Goal: Transaction & Acquisition: Purchase product/service

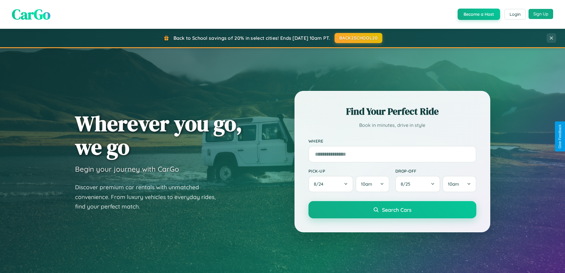
click at [541, 14] on button "Sign Up" at bounding box center [541, 14] width 25 height 10
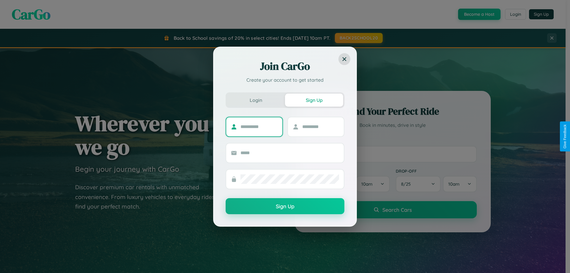
click at [259, 126] on input "text" at bounding box center [258, 126] width 37 height 9
type input "******"
click at [320, 126] on input "text" at bounding box center [320, 126] width 37 height 9
type input "*****"
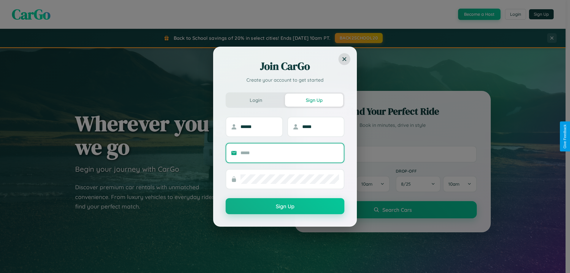
click at [290, 153] on input "text" at bounding box center [289, 152] width 99 height 9
type input "**********"
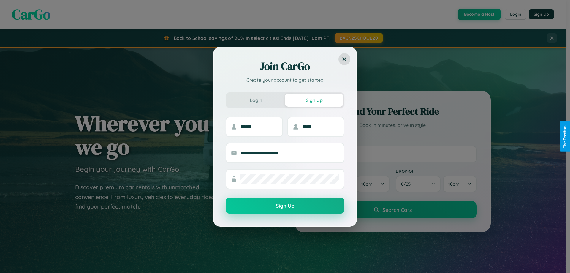
click at [285, 206] on button "Sign Up" at bounding box center [285, 205] width 119 height 16
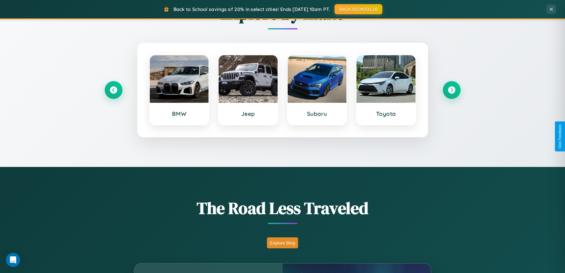
scroll to position [408, 0]
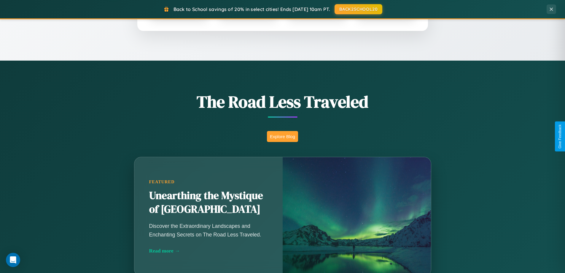
click at [283, 136] on button "Explore Blog" at bounding box center [282, 136] width 31 height 11
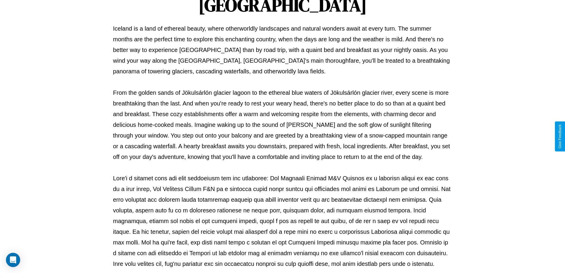
scroll to position [192, 0]
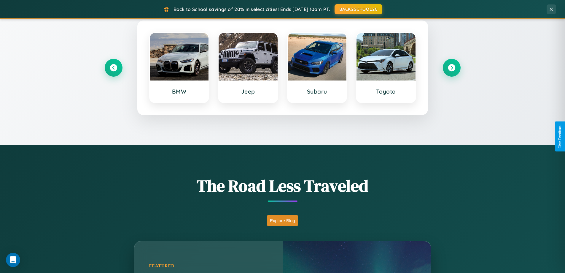
scroll to position [256, 0]
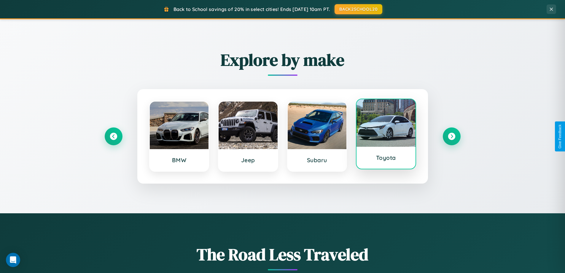
click at [386, 136] on div at bounding box center [386, 122] width 59 height 47
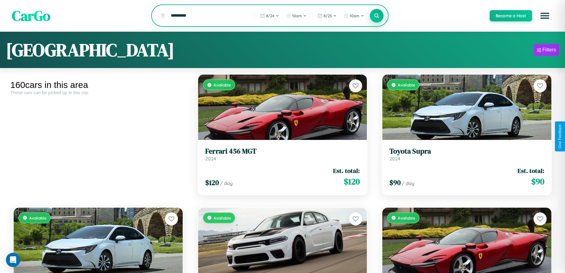
click at [377, 16] on icon at bounding box center [377, 16] width 6 height 6
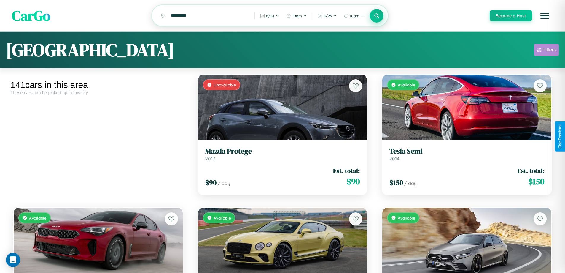
click at [547, 51] on div "Filters" at bounding box center [550, 50] width 14 height 6
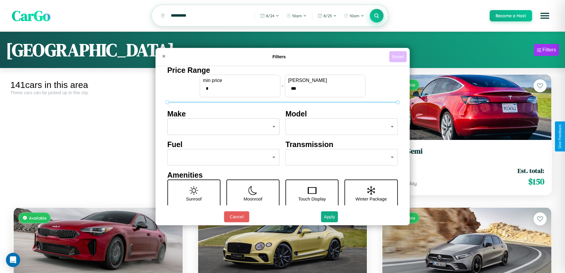
click at [399, 56] on button "Reset" at bounding box center [398, 56] width 18 height 11
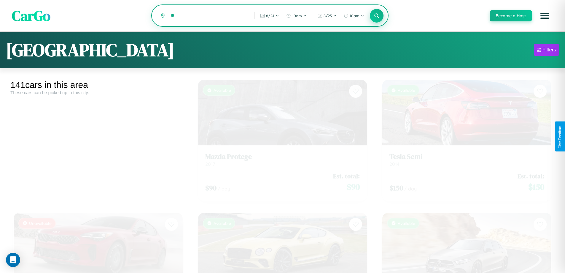
type input "*"
type input "****"
click at [377, 16] on icon at bounding box center [377, 16] width 6 height 6
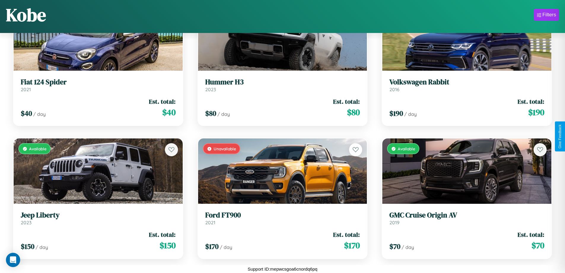
scroll to position [6064, 0]
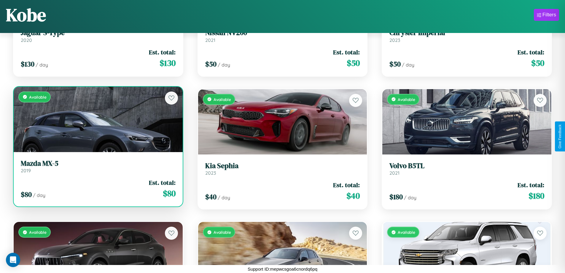
click at [97, 119] on div "Available" at bounding box center [98, 119] width 169 height 65
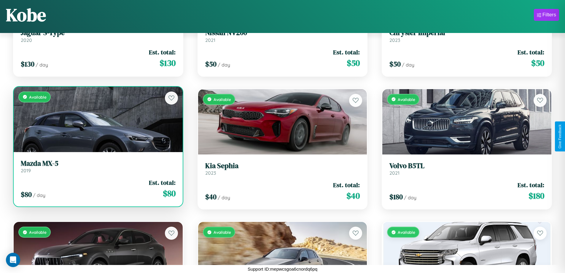
click at [97, 119] on div "Available" at bounding box center [98, 119] width 169 height 65
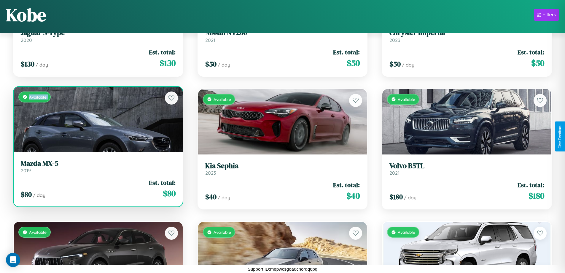
click at [97, 119] on div "Available" at bounding box center [98, 119] width 169 height 65
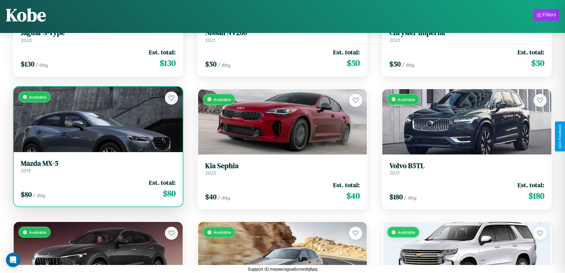
click at [97, 119] on div "Available" at bounding box center [98, 119] width 169 height 65
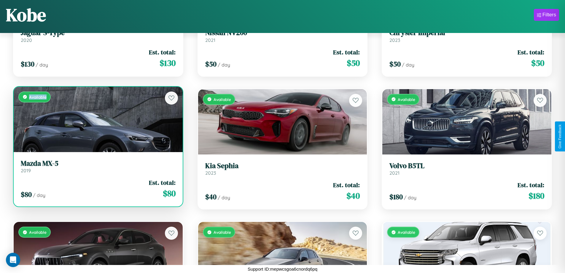
click at [97, 119] on div "Available" at bounding box center [98, 119] width 169 height 65
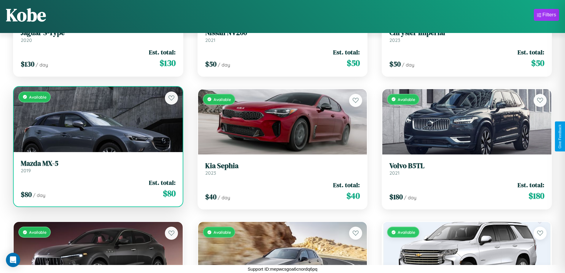
click at [97, 166] on h3 "Mazda MX-5" at bounding box center [98, 163] width 155 height 9
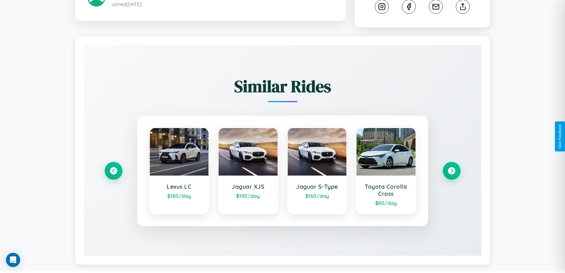
scroll to position [330, 0]
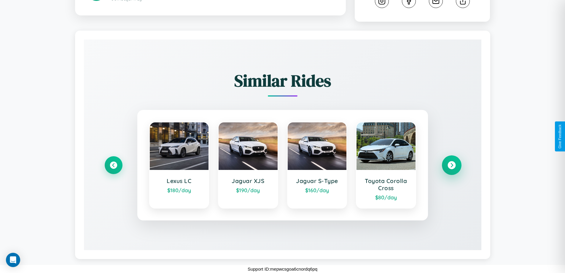
click at [452, 165] on icon at bounding box center [452, 165] width 8 height 8
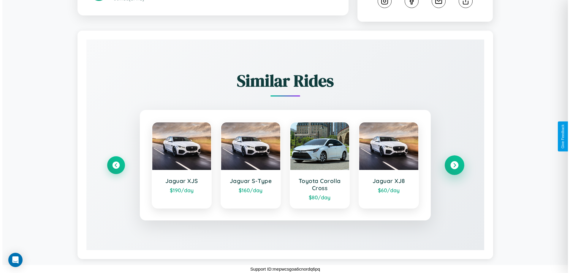
scroll to position [0, 0]
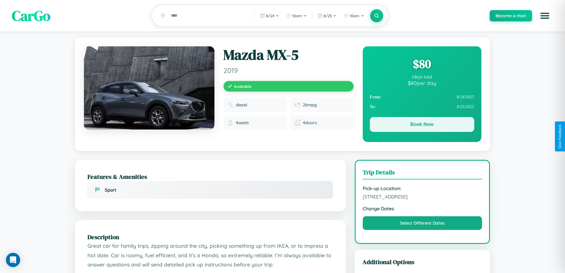
click at [422, 125] on button "Book Now" at bounding box center [422, 124] width 104 height 15
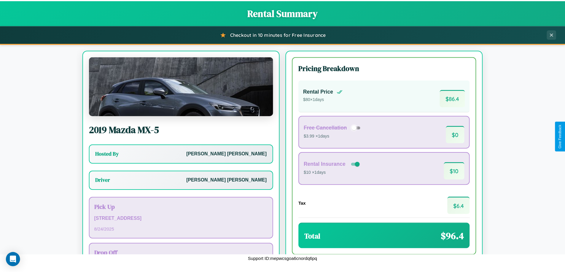
scroll to position [43, 0]
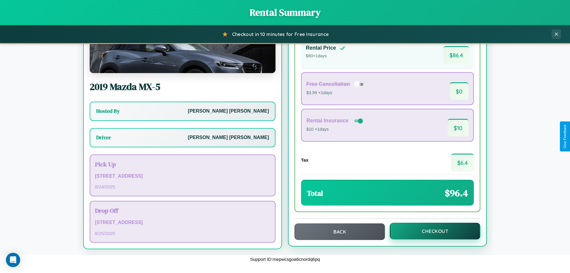
click at [431, 231] on button "Checkout" at bounding box center [435, 231] width 91 height 17
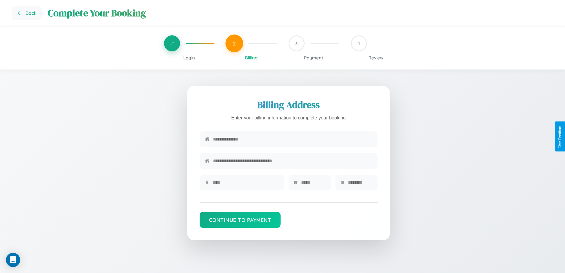
click at [293, 139] on input "text" at bounding box center [292, 139] width 159 height 15
type input "**********"
click at [245, 184] on input "text" at bounding box center [246, 182] width 66 height 15
type input "********"
click at [313, 184] on input "text" at bounding box center [313, 182] width 24 height 15
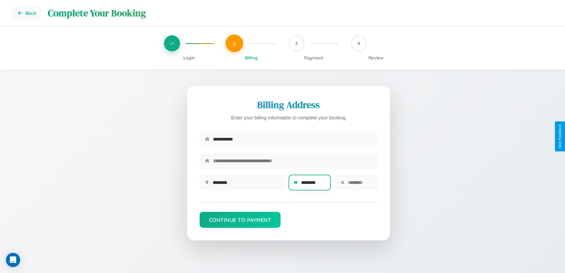
type input "********"
click at [360, 184] on input "text" at bounding box center [360, 182] width 24 height 15
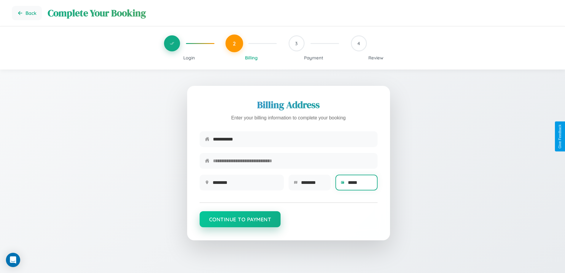
type input "*****"
click at [240, 222] on button "Continue to Payment" at bounding box center [240, 219] width 81 height 16
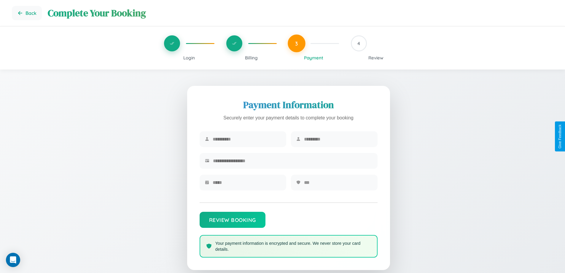
click at [247, 139] on input "text" at bounding box center [247, 139] width 68 height 15
type input "******"
click at [338, 139] on input "text" at bounding box center [338, 139] width 68 height 15
type input "******"
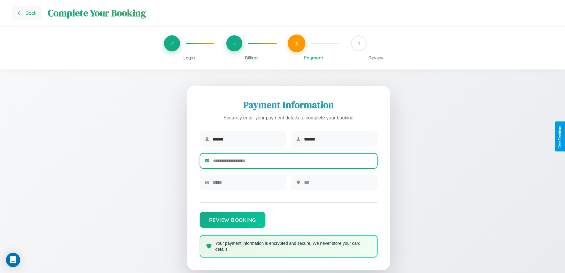
click at [293, 162] on input "text" at bounding box center [292, 160] width 159 height 15
type input "**********"
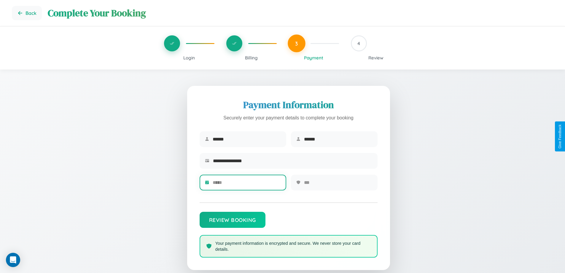
click at [247, 184] on input "text" at bounding box center [247, 182] width 68 height 15
type input "*****"
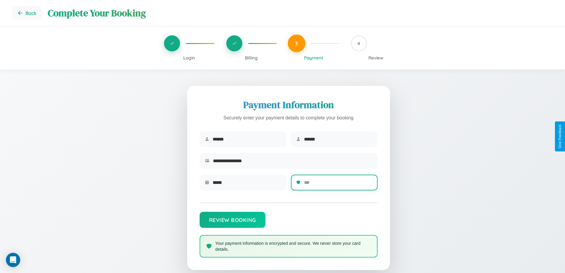
click at [338, 184] on input "text" at bounding box center [338, 182] width 68 height 15
type input "***"
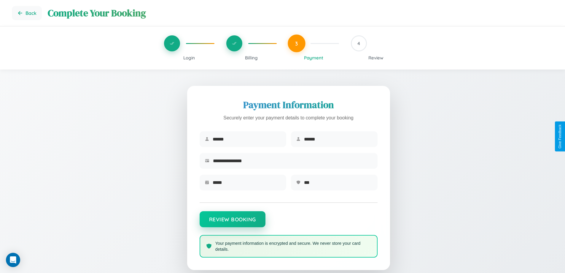
click at [232, 222] on button "Review Booking" at bounding box center [233, 219] width 66 height 16
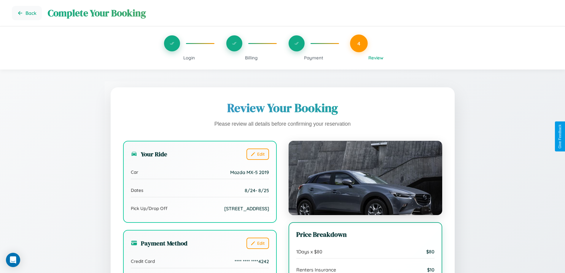
scroll to position [48, 0]
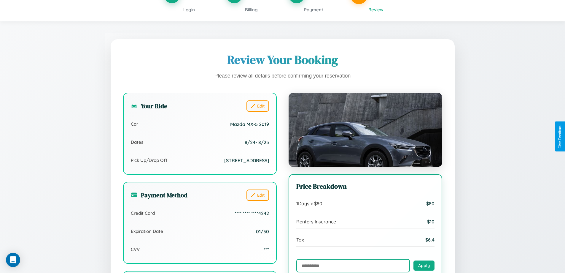
click at [353, 266] on input "text" at bounding box center [353, 265] width 114 height 13
type input "**********"
click at [424, 266] on button "Apply" at bounding box center [424, 265] width 21 height 10
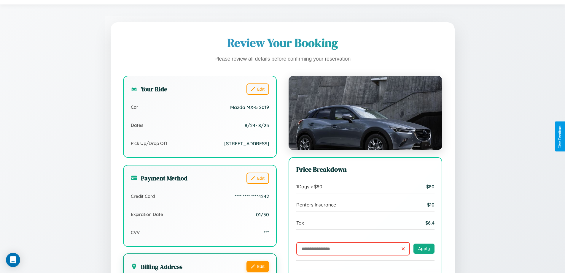
click at [258, 267] on button "Edit" at bounding box center [258, 266] width 23 height 11
click at [258, 266] on button "Edit" at bounding box center [258, 266] width 23 height 11
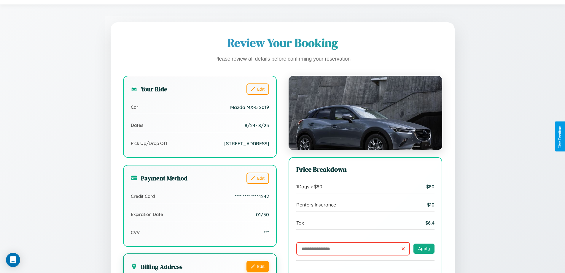
click at [258, 266] on button "Edit" at bounding box center [258, 266] width 23 height 11
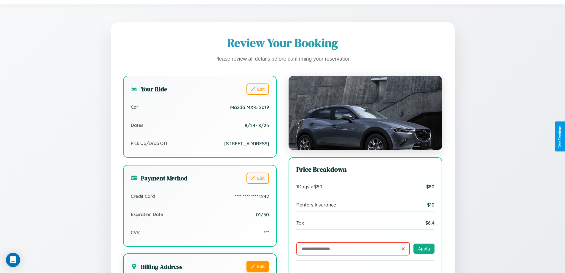
click at [258, 266] on button "Edit" at bounding box center [258, 266] width 23 height 11
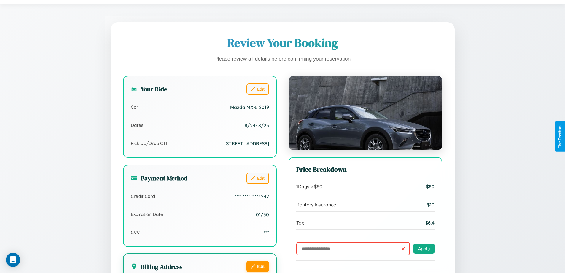
click at [258, 266] on button "Edit" at bounding box center [258, 266] width 23 height 11
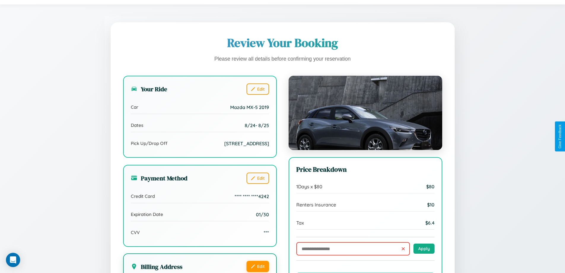
click at [258, 266] on button "Edit" at bounding box center [258, 266] width 23 height 11
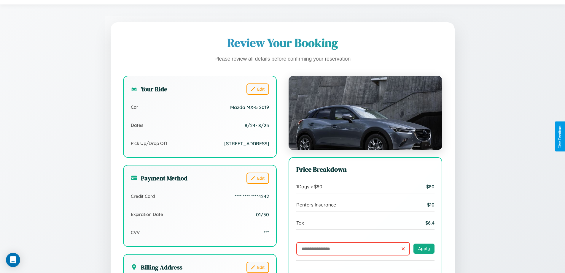
scroll to position [0, 0]
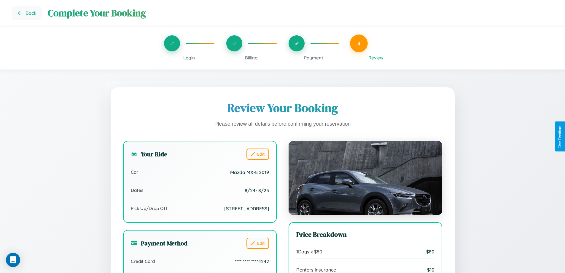
click at [251, 58] on span "Billing" at bounding box center [251, 58] width 13 height 6
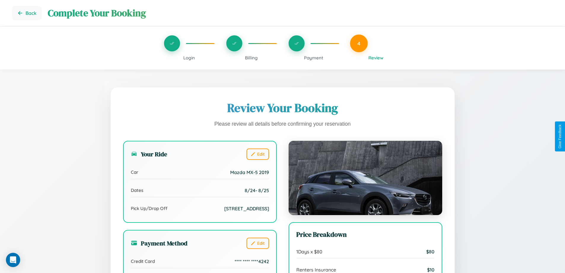
click at [251, 58] on span "Billing" at bounding box center [251, 58] width 13 height 6
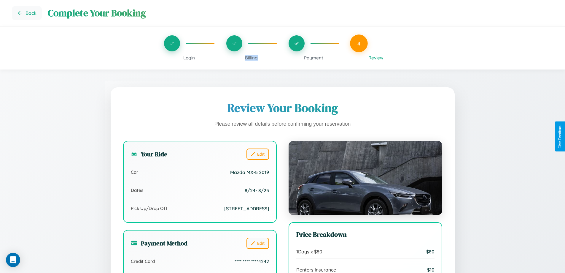
click at [251, 58] on span "Billing" at bounding box center [251, 58] width 13 height 6
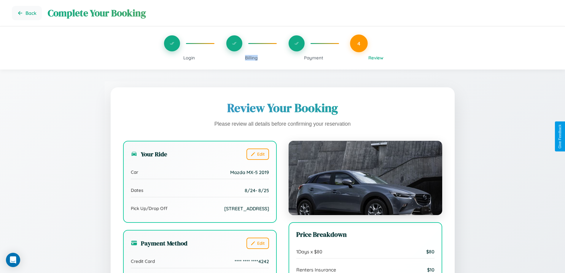
click at [251, 58] on span "Billing" at bounding box center [251, 58] width 13 height 6
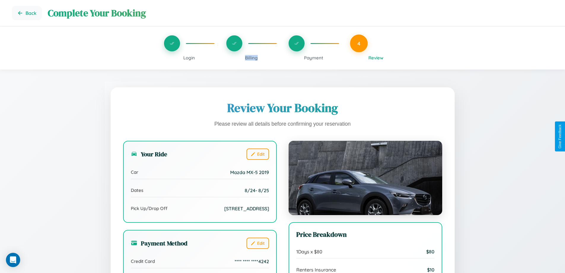
click at [251, 58] on span "Billing" at bounding box center [251, 58] width 13 height 6
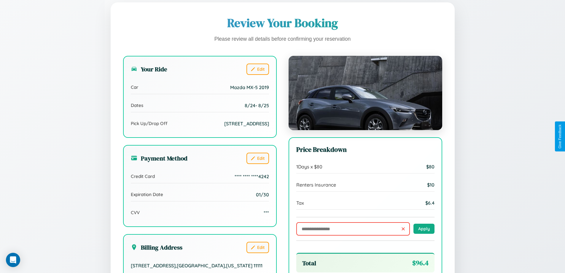
scroll to position [164, 0]
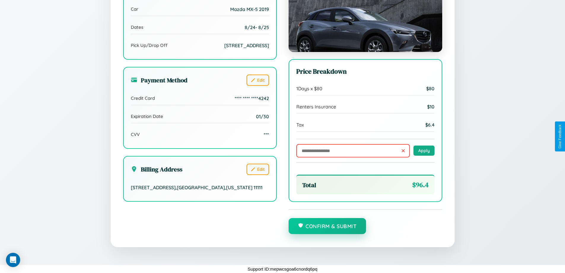
click at [327, 226] on button "Confirm & Submit" at bounding box center [328, 226] width 78 height 16
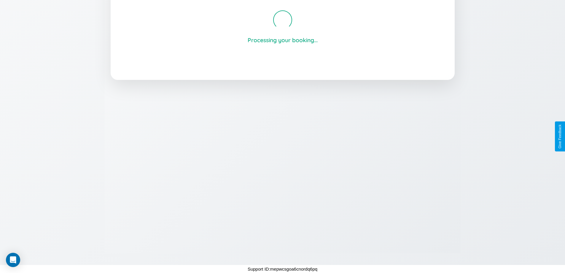
scroll to position [113, 0]
